Goal: Browse casually

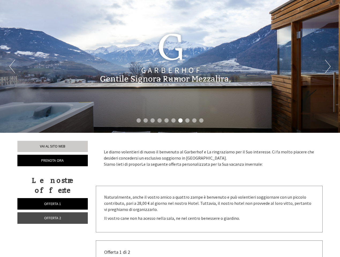
click at [170, 128] on div "Previous Next 1 2 3 4 5 6 7 8 9 10" at bounding box center [170, 66] width 340 height 133
click at [139, 120] on li "1" at bounding box center [138, 120] width 4 height 4
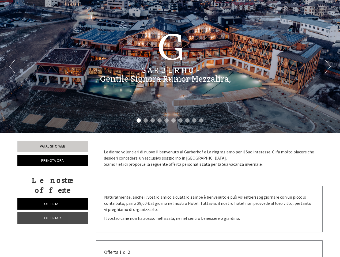
click at [145, 120] on li "2" at bounding box center [145, 120] width 4 height 4
click at [152, 120] on li "3" at bounding box center [152, 120] width 4 height 4
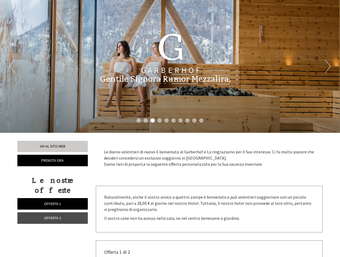
click at [159, 120] on li "4" at bounding box center [159, 120] width 4 height 4
click at [166, 120] on li "5" at bounding box center [166, 120] width 4 height 4
click at [173, 120] on li "6" at bounding box center [173, 120] width 4 height 4
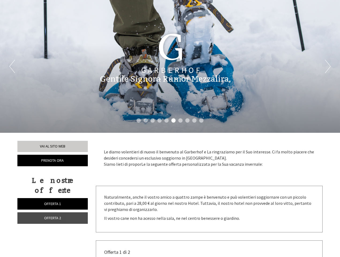
click at [180, 120] on li "7" at bounding box center [180, 120] width 4 height 4
click at [187, 120] on li "8" at bounding box center [187, 120] width 4 height 4
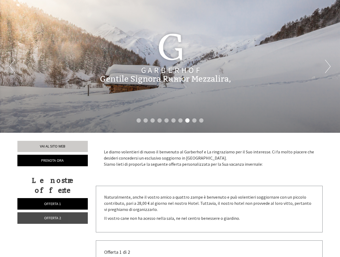
click at [194, 120] on li "9" at bounding box center [194, 120] width 4 height 4
